Goal: Transaction & Acquisition: Purchase product/service

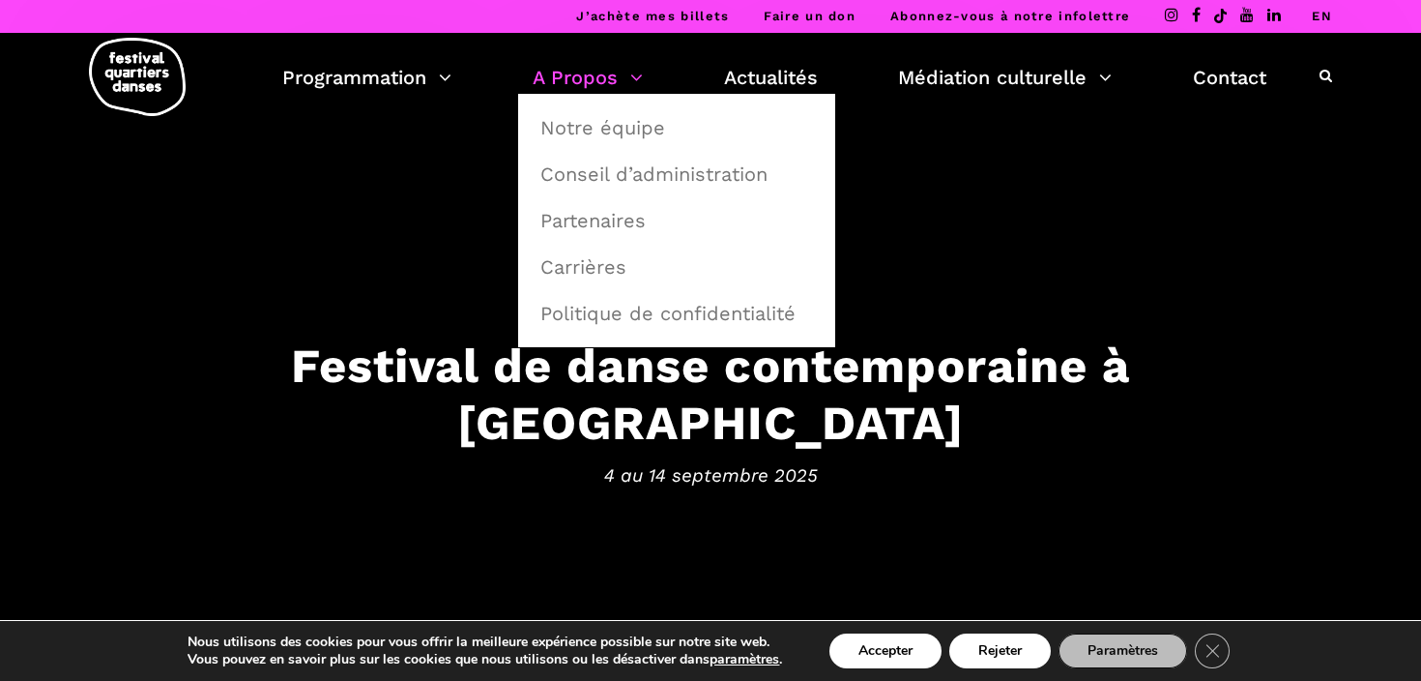
click at [578, 83] on link "A Propos" at bounding box center [588, 77] width 110 height 33
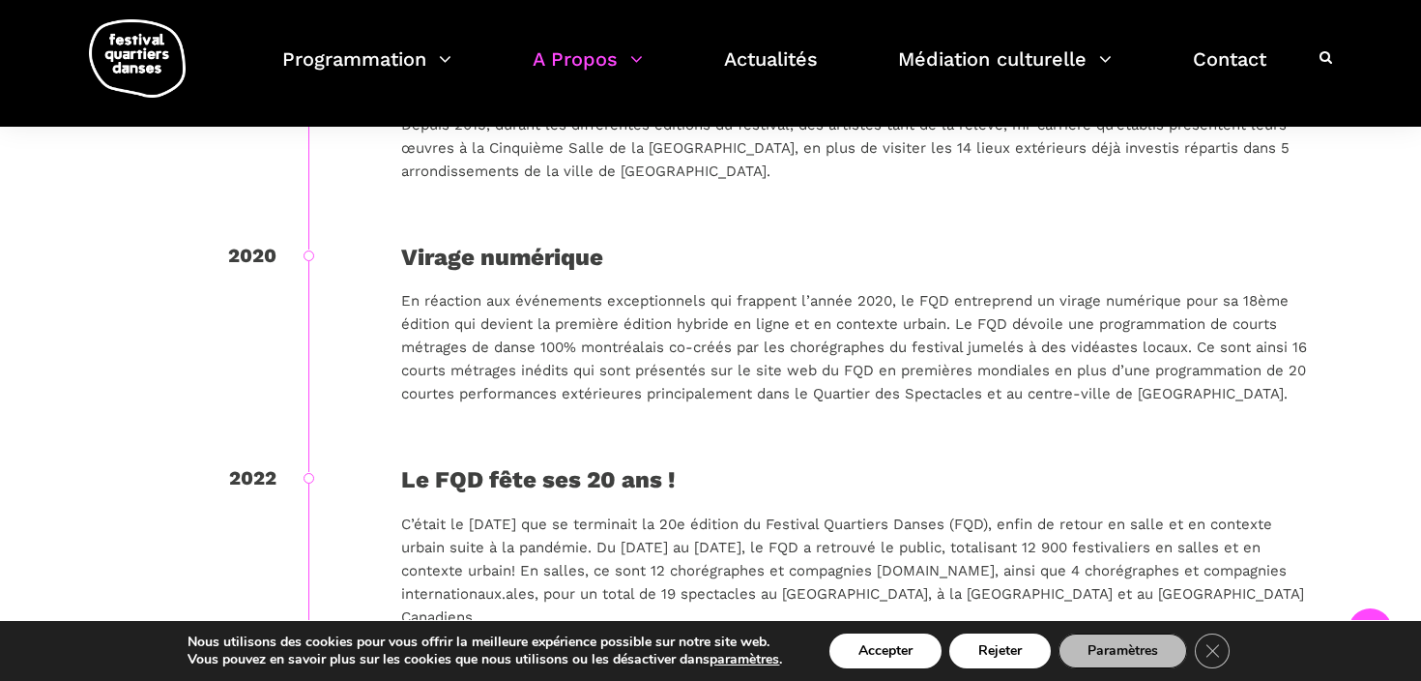
scroll to position [2617, 0]
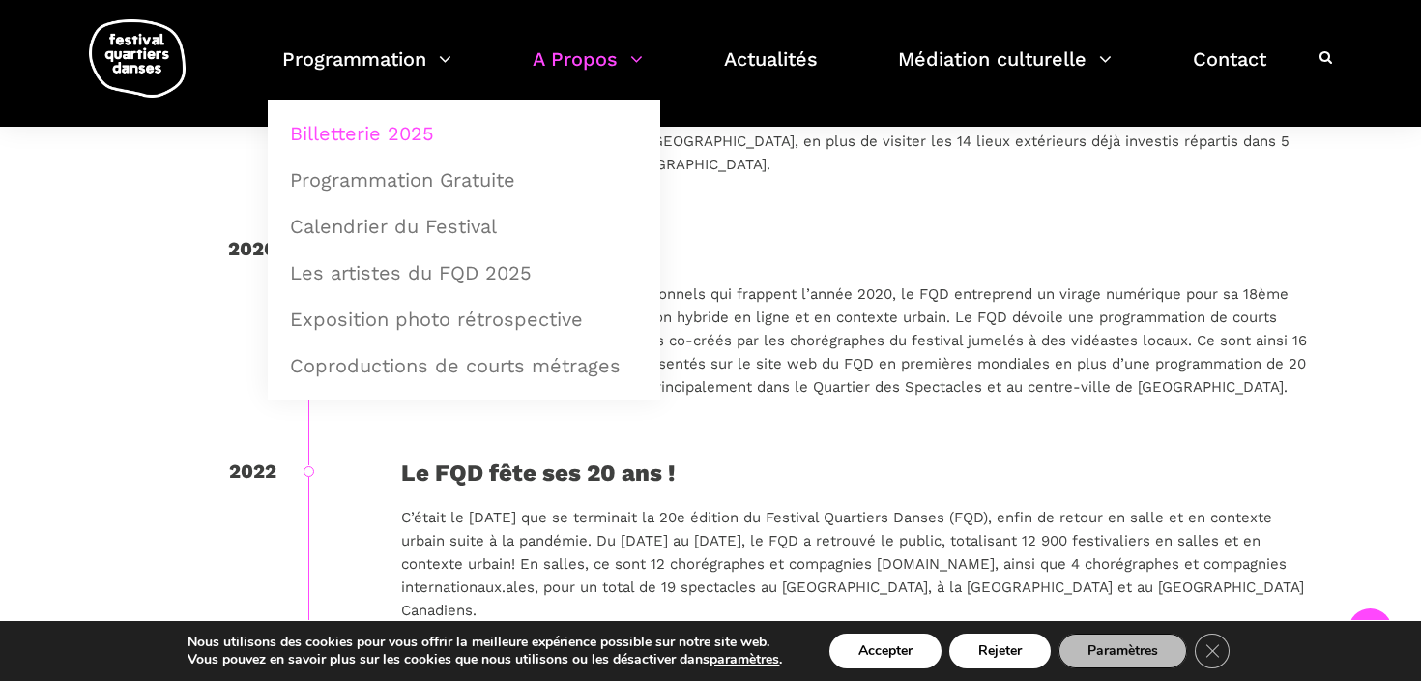
click at [394, 126] on link "Billetterie 2025" at bounding box center [463, 133] width 371 height 44
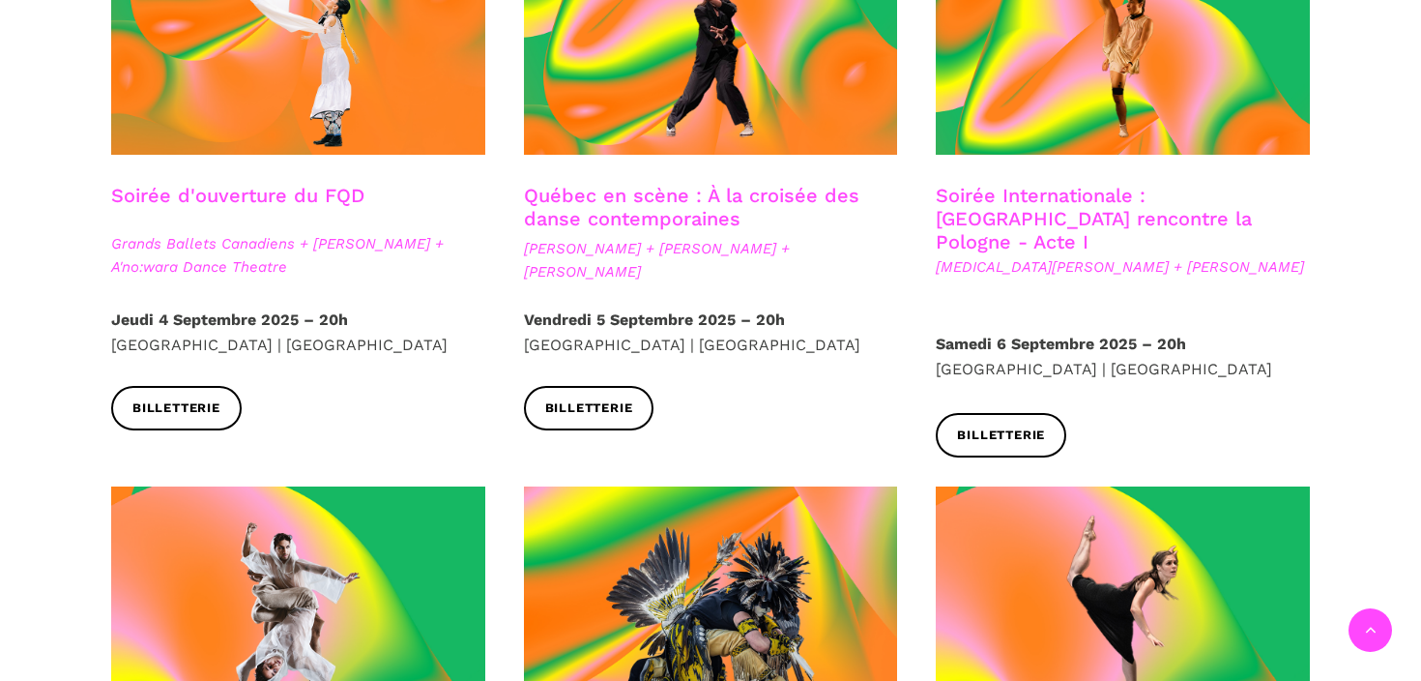
scroll to position [709, 0]
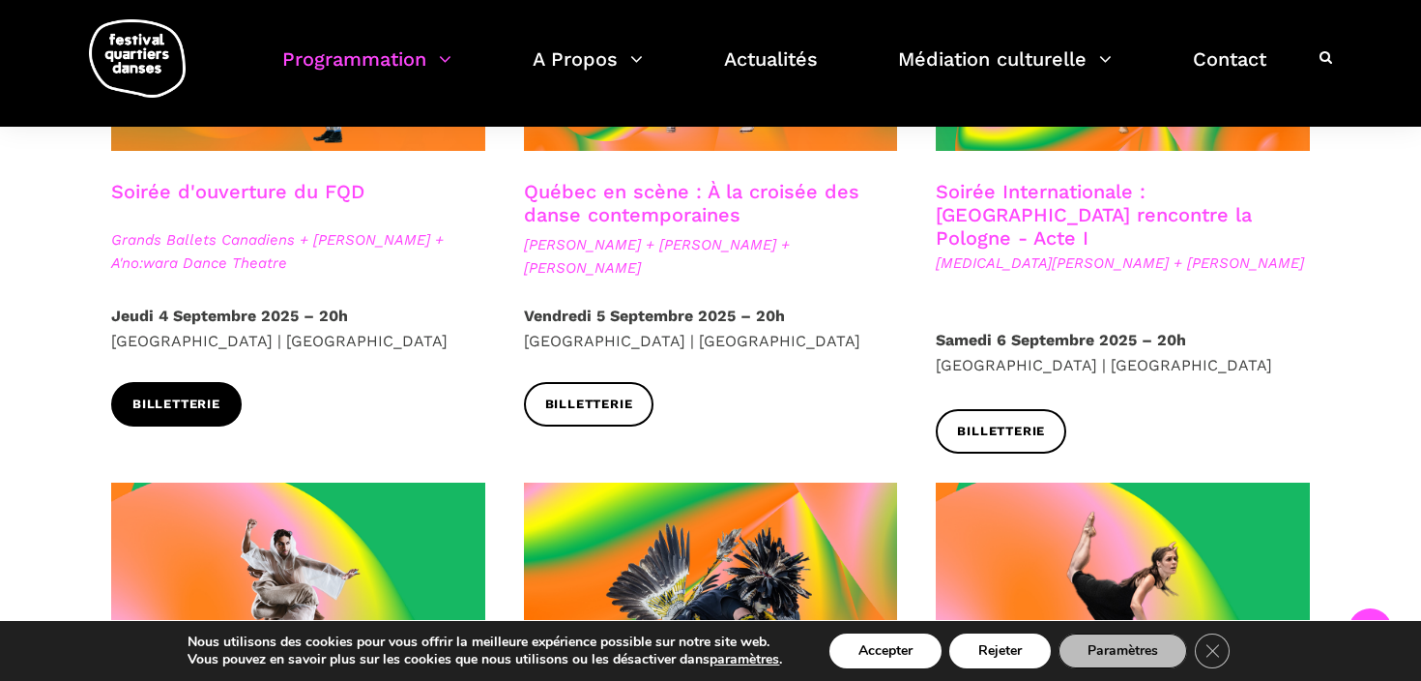
click at [207, 408] on span "Billetterie" at bounding box center [176, 404] width 88 height 20
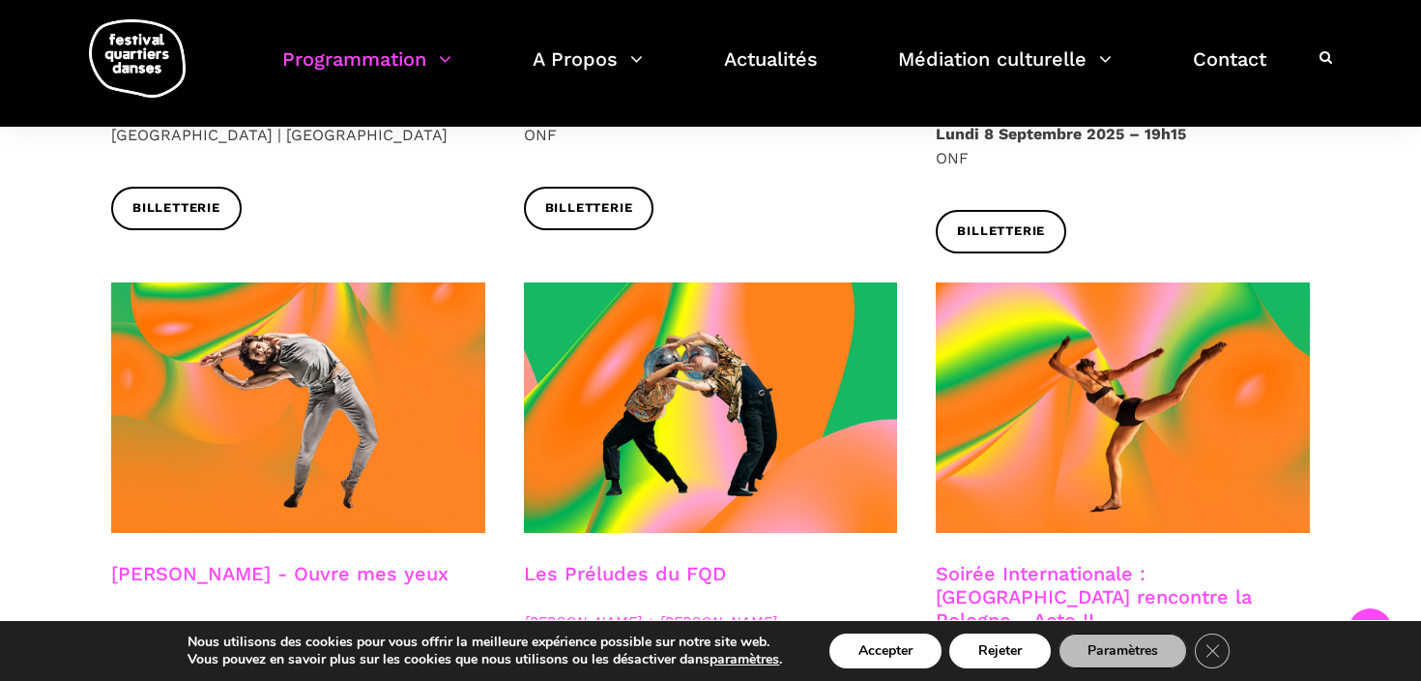
scroll to position [1516, 0]
